Goal: Participate in discussion

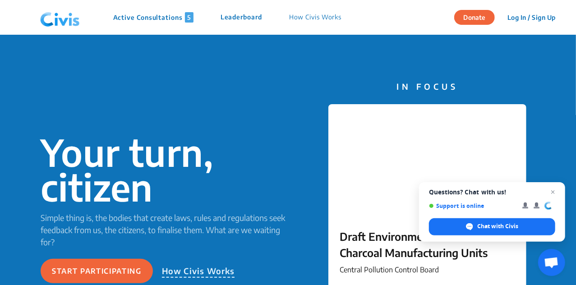
click at [168, 17] on p "Active Consultations 5" at bounding box center [153, 17] width 80 height 10
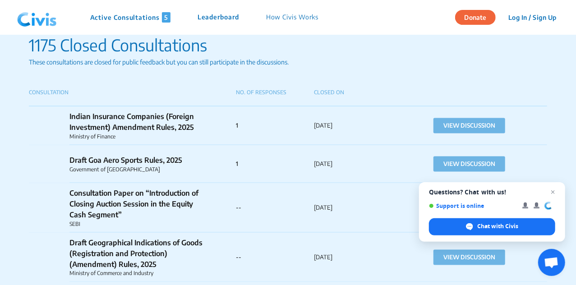
scroll to position [638, 0]
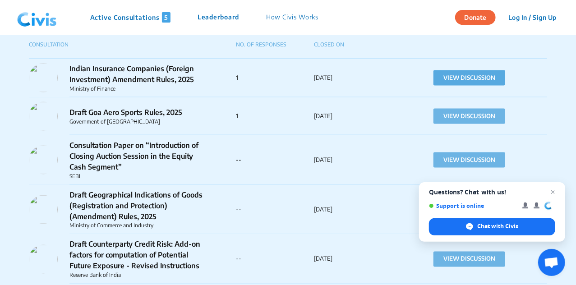
click at [447, 74] on button "VIEW DISCUSSION" at bounding box center [469, 77] width 72 height 15
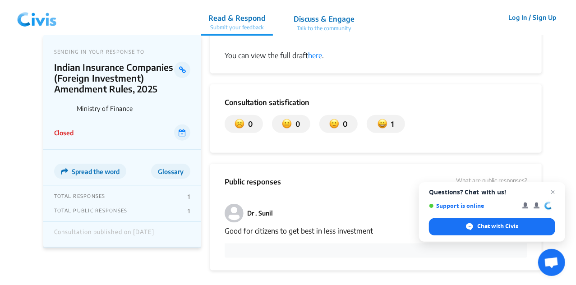
scroll to position [434, 0]
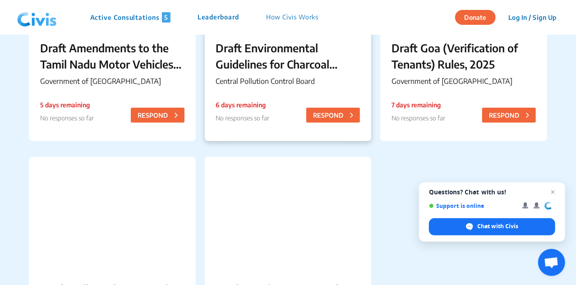
scroll to position [316, 0]
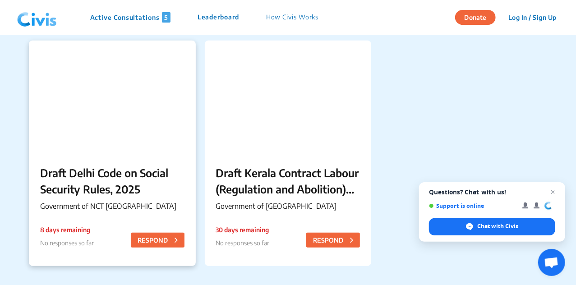
click at [132, 152] on div at bounding box center [112, 97] width 167 height 113
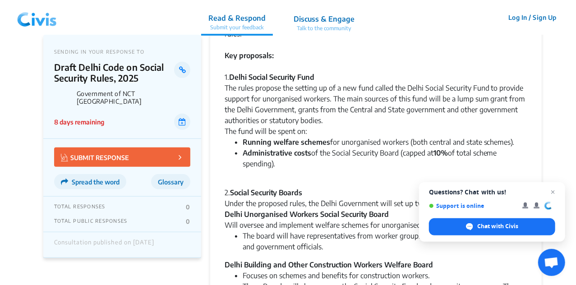
scroll to position [200, 0]
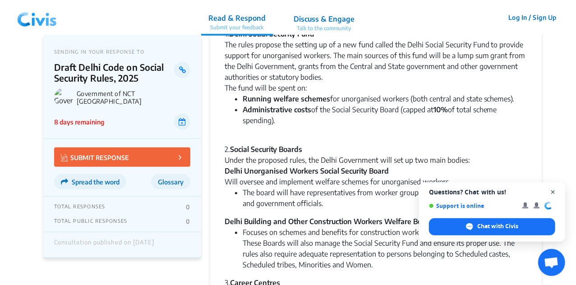
click at [551, 189] on span "Close chat" at bounding box center [552, 192] width 11 height 11
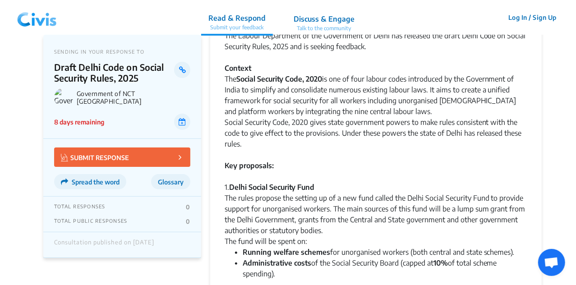
scroll to position [0, 0]
